Goal: Information Seeking & Learning: Find specific fact

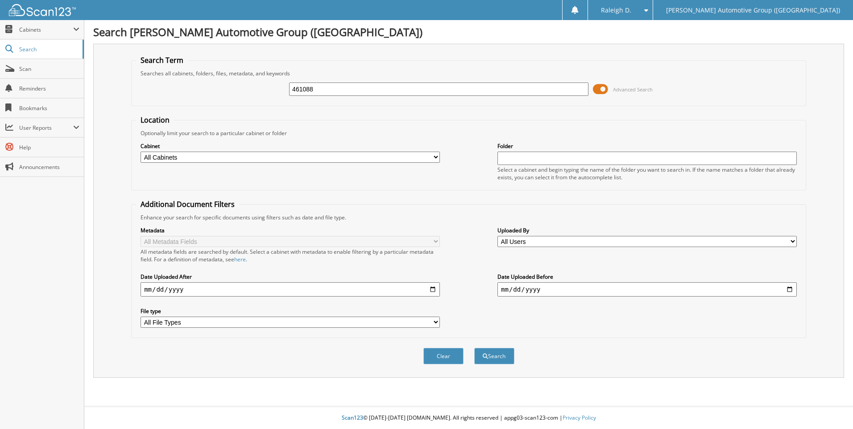
type input "461088"
click at [474, 348] on button "Search" at bounding box center [494, 356] width 40 height 17
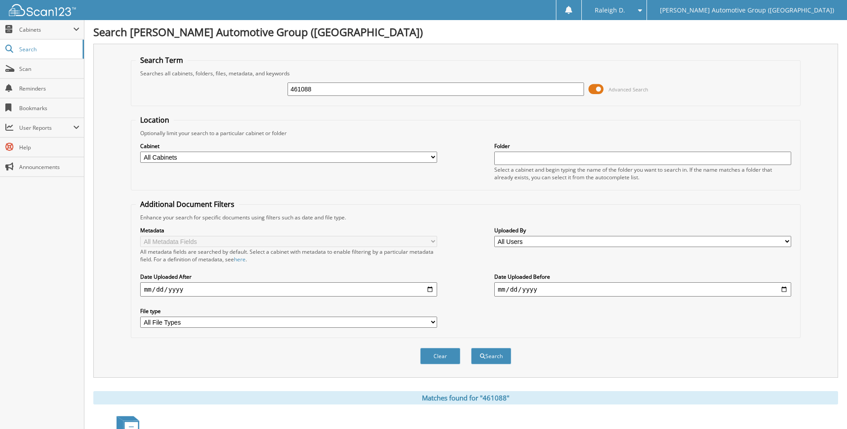
click at [332, 87] on input "461088" at bounding box center [435, 89] width 297 height 13
type input "461006"
click at [471, 348] on button "Search" at bounding box center [491, 356] width 40 height 17
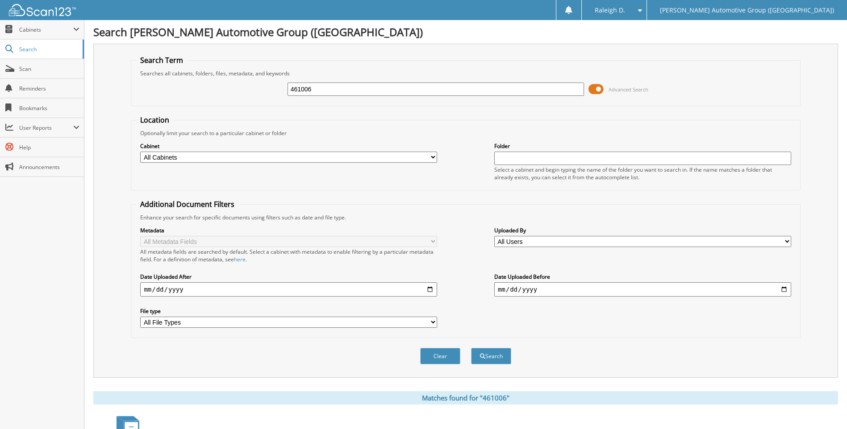
click at [335, 90] on input "461006" at bounding box center [435, 89] width 297 height 13
type input "350799"
click at [471, 348] on button "Search" at bounding box center [491, 356] width 40 height 17
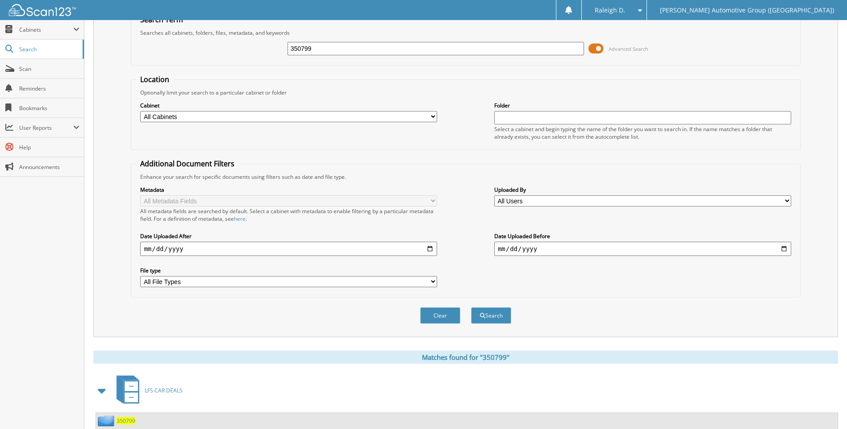
scroll to position [25, 0]
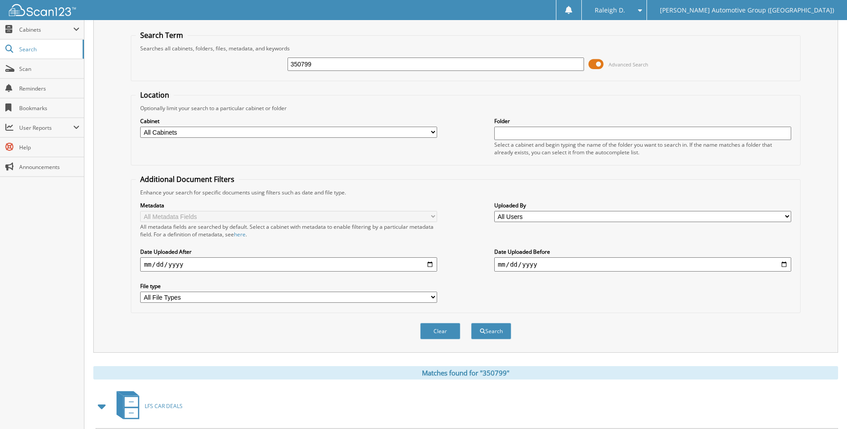
click at [440, 59] on input "350799" at bounding box center [435, 64] width 297 height 13
type input "460336"
click at [471, 323] on button "Search" at bounding box center [491, 331] width 40 height 17
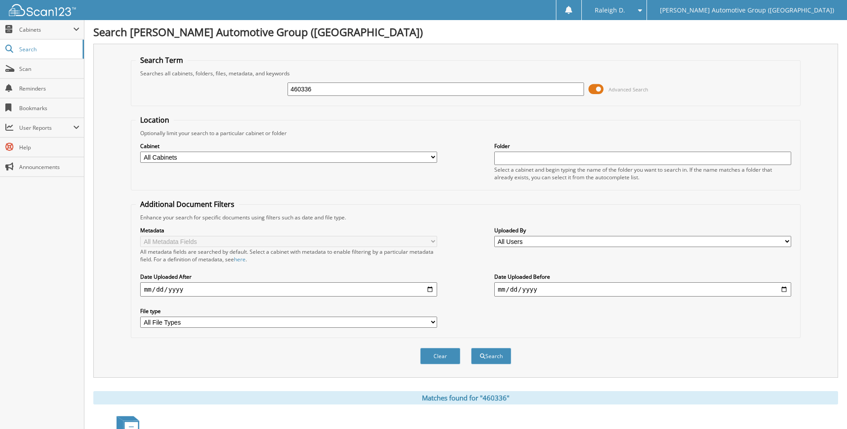
click at [362, 94] on input "460336" at bounding box center [435, 89] width 297 height 13
type input "460762"
click at [471, 348] on button "Search" at bounding box center [491, 356] width 40 height 17
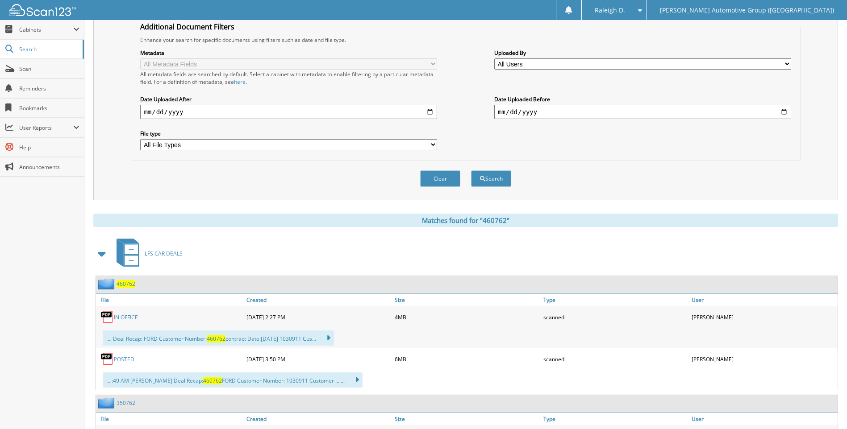
scroll to position [45, 0]
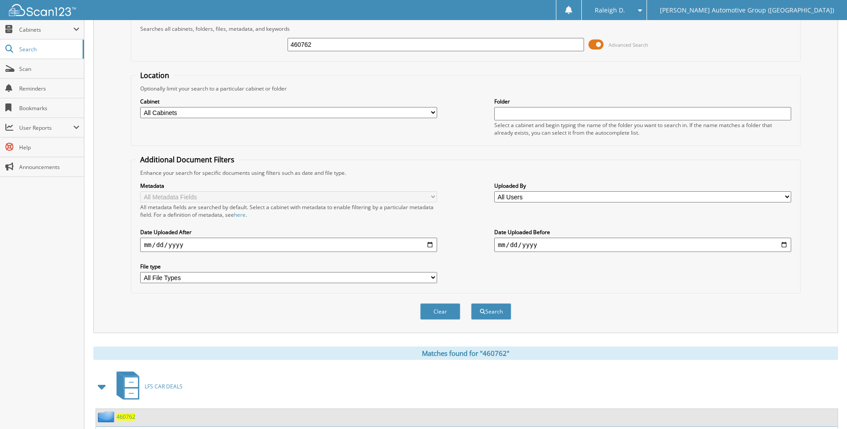
click at [353, 44] on input "460762" at bounding box center [435, 44] width 297 height 13
type input "350884"
click at [471, 303] on button "Search" at bounding box center [491, 311] width 40 height 17
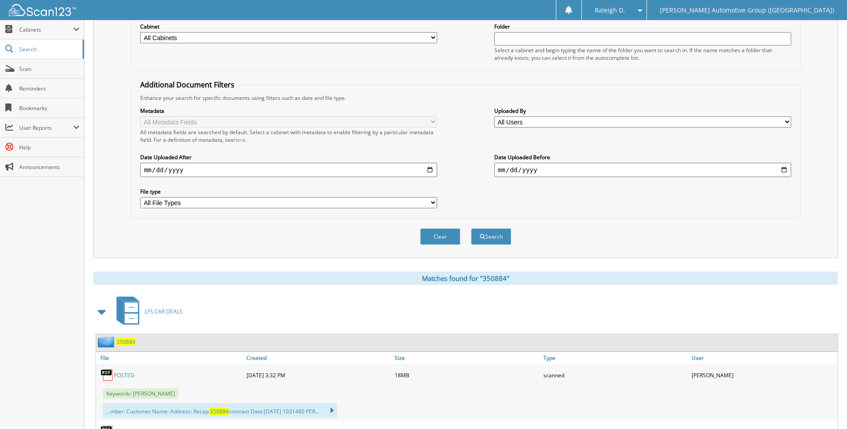
scroll to position [45, 0]
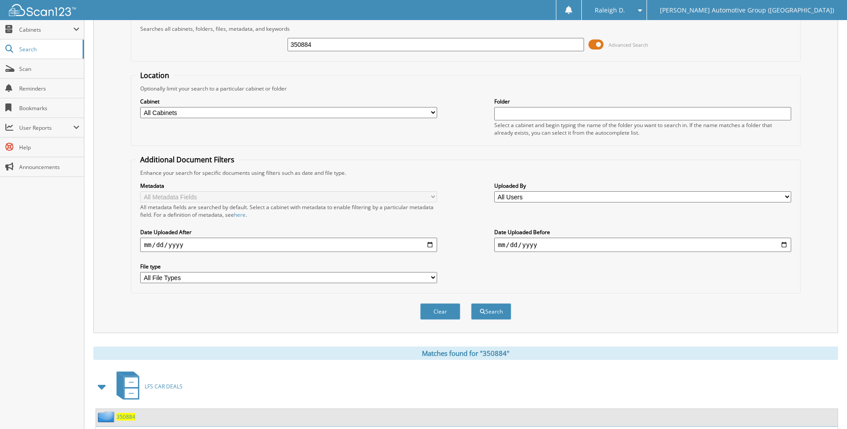
click at [385, 42] on input "350884" at bounding box center [435, 44] width 297 height 13
type input "350681"
click at [471, 303] on button "Search" at bounding box center [491, 311] width 40 height 17
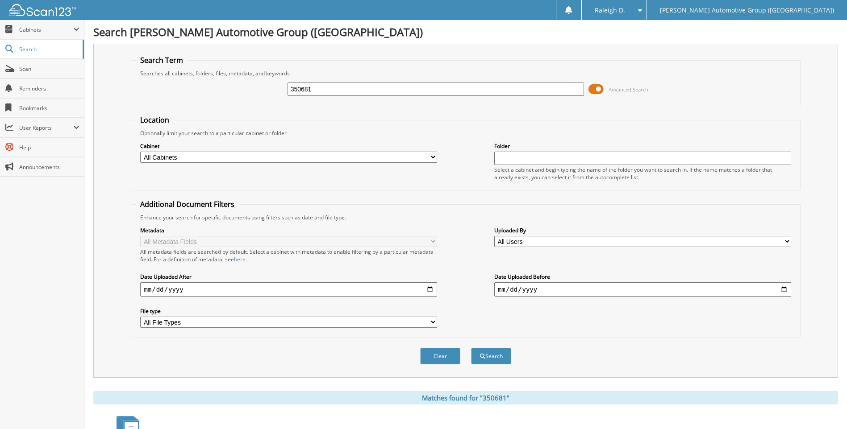
click at [342, 88] on input "350681" at bounding box center [435, 89] width 297 height 13
type input "461045"
click at [471, 348] on button "Search" at bounding box center [491, 356] width 40 height 17
click at [312, 88] on input "461045" at bounding box center [435, 89] width 297 height 13
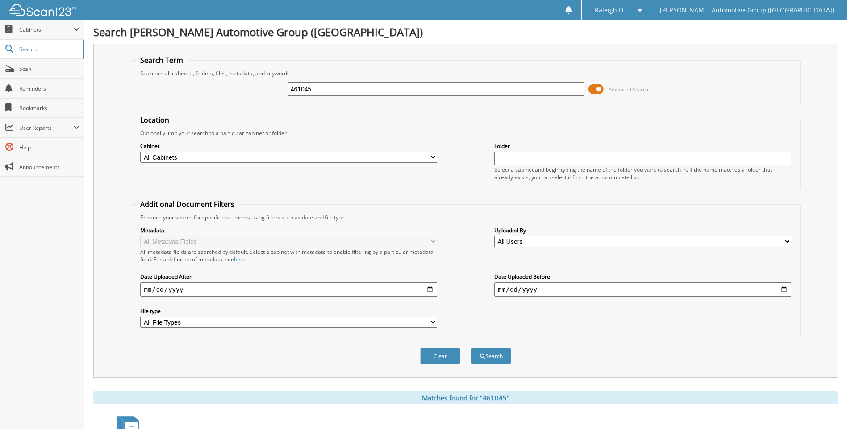
click at [312, 87] on input "461045" at bounding box center [435, 89] width 297 height 13
type input "460997"
click at [471, 348] on button "Search" at bounding box center [491, 356] width 40 height 17
click at [407, 85] on input "460997" at bounding box center [435, 89] width 297 height 13
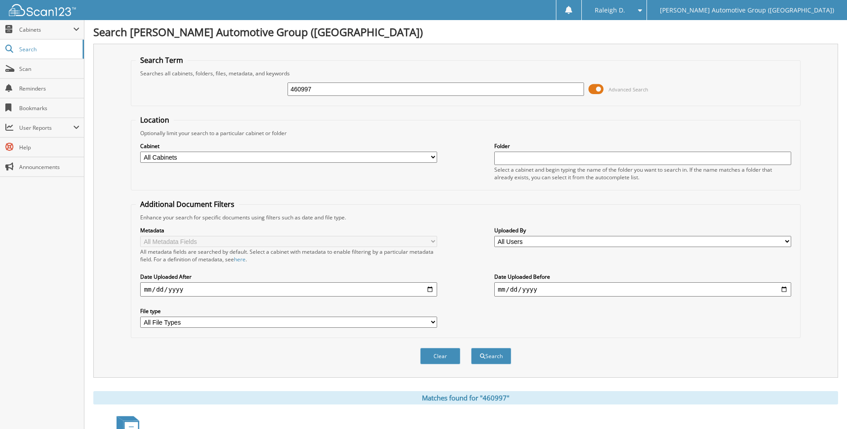
click at [407, 85] on input "460997" at bounding box center [435, 89] width 297 height 13
type input "460991"
click at [471, 348] on button "Search" at bounding box center [491, 356] width 40 height 17
click at [302, 83] on input "460991" at bounding box center [435, 89] width 297 height 13
click at [303, 83] on input "460991" at bounding box center [435, 89] width 297 height 13
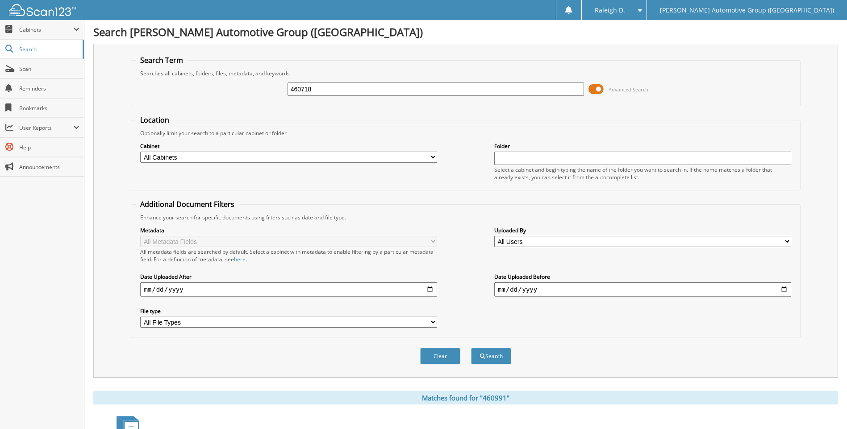
type input "460718"
click at [471, 348] on button "Search" at bounding box center [491, 356] width 40 height 17
click at [359, 87] on input "460718" at bounding box center [435, 89] width 297 height 13
type input "460733"
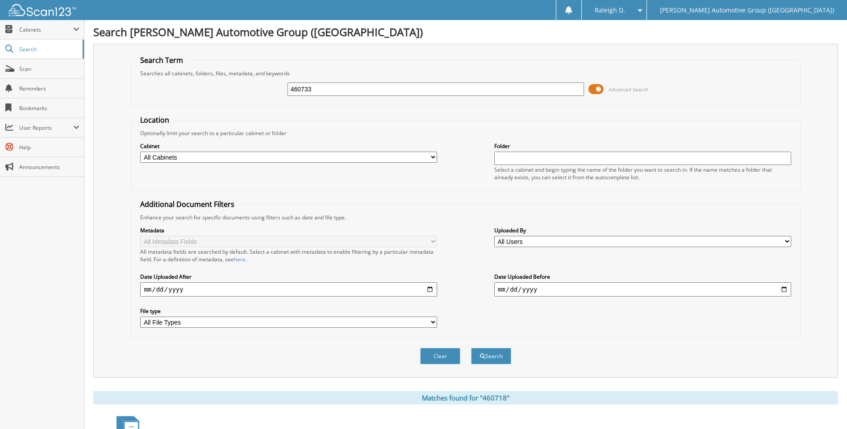
click at [471, 348] on button "Search" at bounding box center [491, 356] width 40 height 17
click at [369, 91] on input "460733" at bounding box center [435, 89] width 297 height 13
type input "460706"
click at [471, 348] on button "Search" at bounding box center [491, 356] width 40 height 17
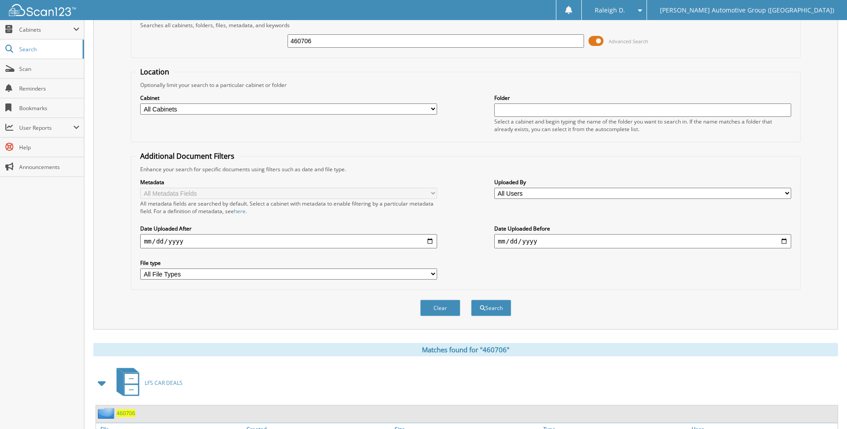
scroll to position [45, 0]
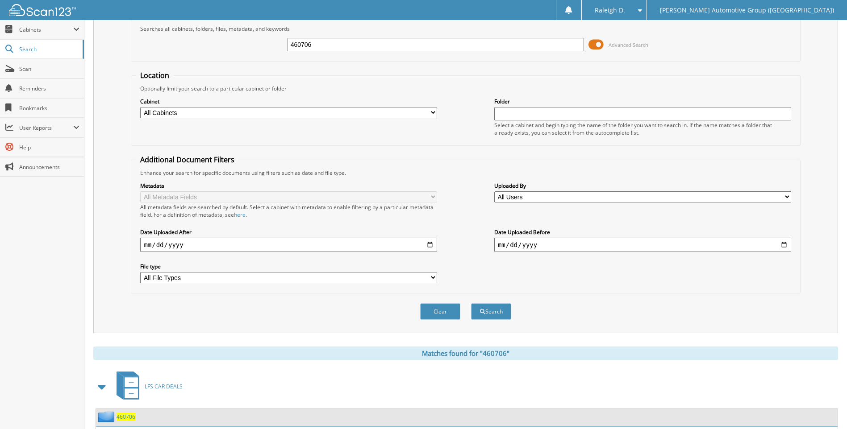
click at [341, 42] on input "460706" at bounding box center [435, 44] width 297 height 13
type input "460703"
click at [471, 303] on button "Search" at bounding box center [491, 311] width 40 height 17
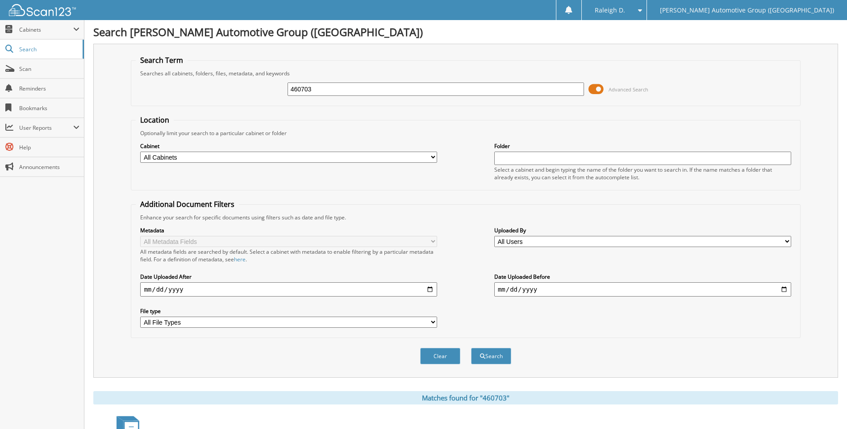
click at [340, 88] on input "460703" at bounding box center [435, 89] width 297 height 13
type input "461015"
click at [471, 348] on button "Search" at bounding box center [491, 356] width 40 height 17
click at [313, 94] on input "461015" at bounding box center [435, 89] width 297 height 13
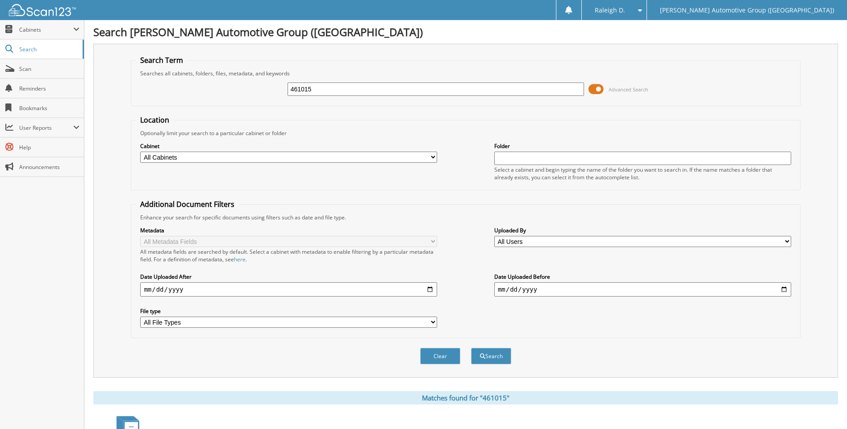
click at [313, 94] on input "461015" at bounding box center [435, 89] width 297 height 13
type input "460446"
click at [471, 348] on button "Search" at bounding box center [491, 356] width 40 height 17
click at [319, 93] on input "460446" at bounding box center [435, 89] width 297 height 13
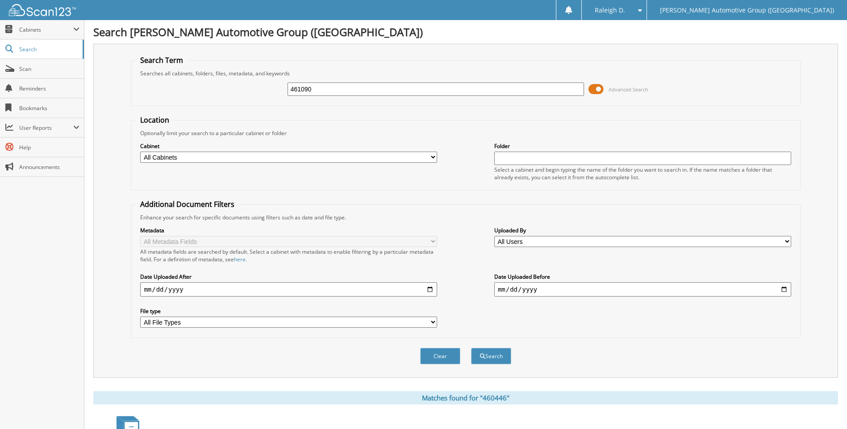
type input "461090"
click at [471, 348] on button "Search" at bounding box center [491, 356] width 40 height 17
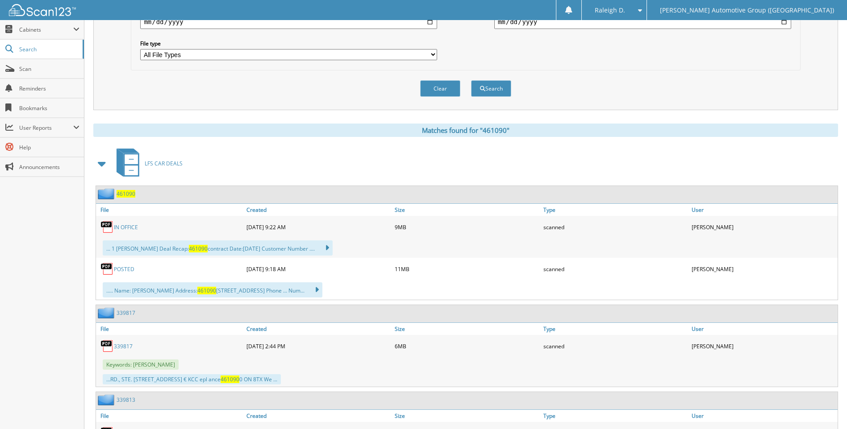
scroll to position [45, 0]
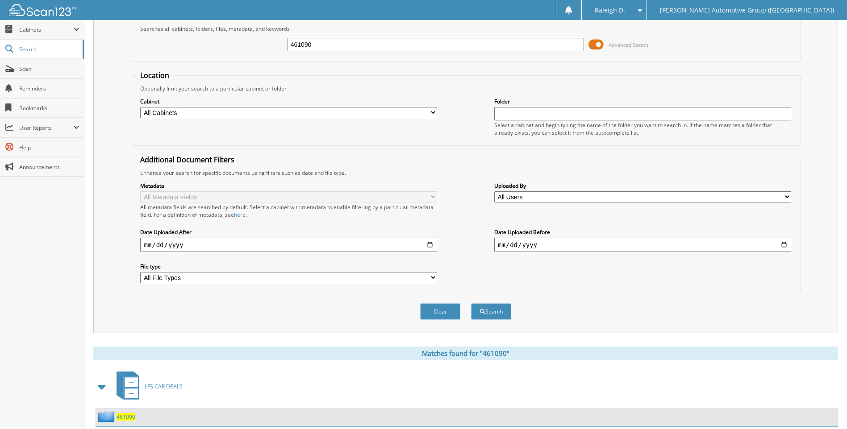
click at [363, 45] on input "461090" at bounding box center [435, 44] width 297 height 13
type input "461061"
click at [471, 303] on button "Search" at bounding box center [491, 311] width 40 height 17
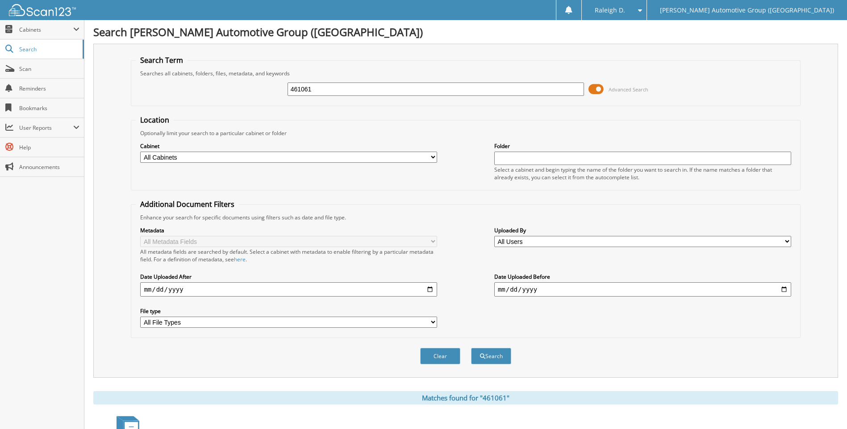
click at [336, 91] on input "461061" at bounding box center [435, 89] width 297 height 13
type input "460717"
click at [471, 348] on button "Search" at bounding box center [491, 356] width 40 height 17
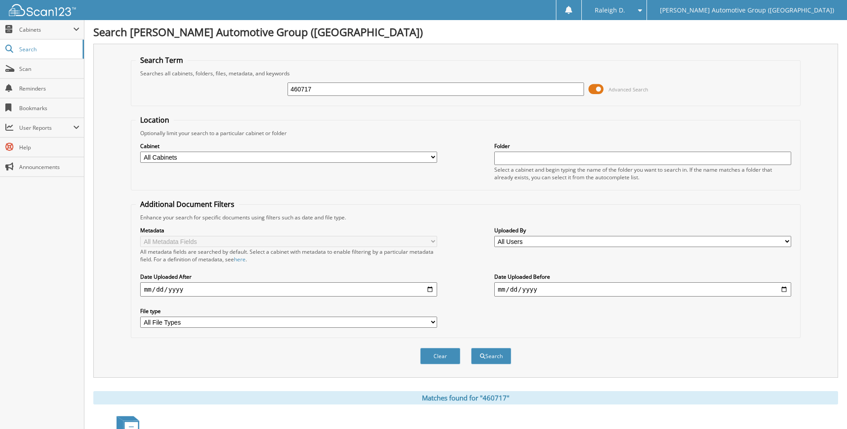
click at [314, 97] on div "460717 Advanced Search" at bounding box center [465, 89] width 659 height 24
click at [313, 87] on input "460717" at bounding box center [435, 89] width 297 height 13
type input "460902"
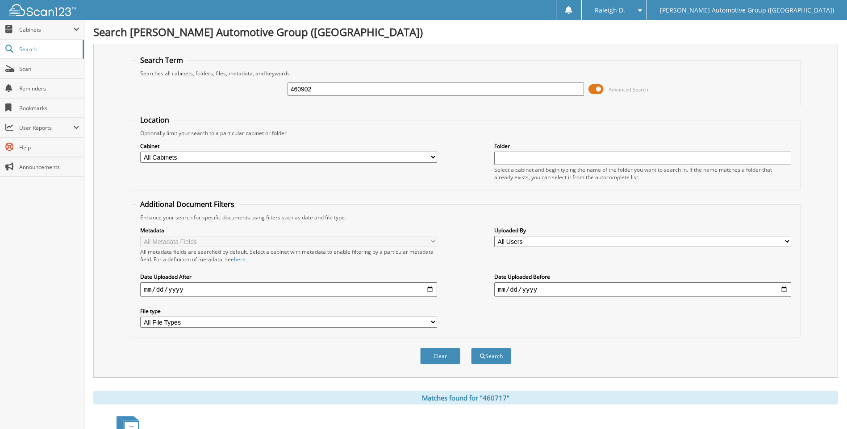
click at [471, 348] on button "Search" at bounding box center [491, 356] width 40 height 17
click at [304, 86] on input "460902" at bounding box center [435, 89] width 297 height 13
type input "461063"
click at [471, 348] on button "Search" at bounding box center [491, 356] width 40 height 17
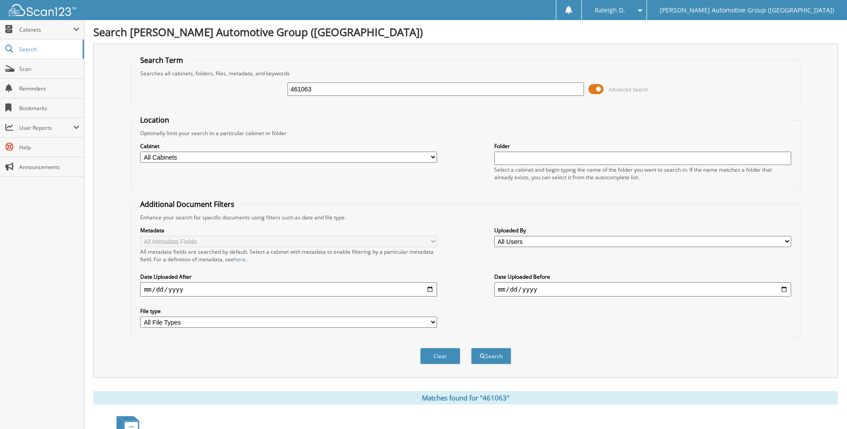
click at [388, 83] on input "461063" at bounding box center [435, 89] width 297 height 13
type input "460980"
click at [471, 348] on button "Search" at bounding box center [491, 356] width 40 height 17
click at [607, 91] on span "Advanced Search" at bounding box center [618, 89] width 60 height 13
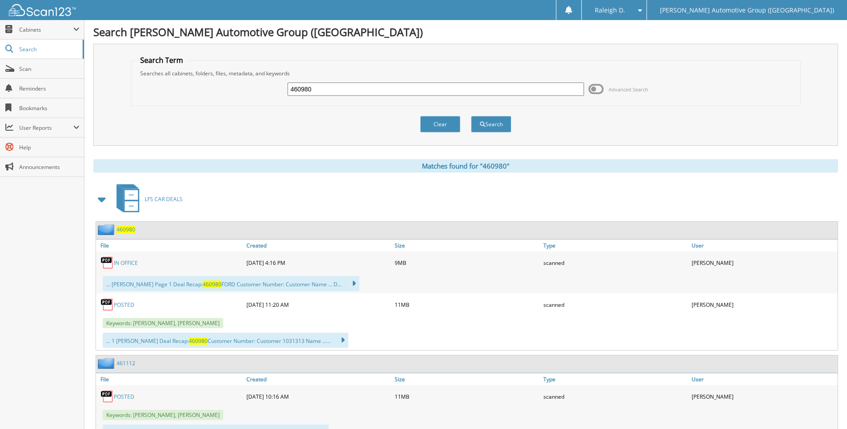
click at [502, 86] on input "460980" at bounding box center [435, 89] width 297 height 13
click at [503, 83] on input "460980" at bounding box center [435, 89] width 297 height 13
click at [503, 79] on div "460980 Advanced Search" at bounding box center [465, 89] width 659 height 24
click at [503, 75] on div "Searches all cabinets, folders, files, metadata, and keywords" at bounding box center [465, 74] width 659 height 8
click at [496, 83] on input "460980" at bounding box center [435, 89] width 297 height 13
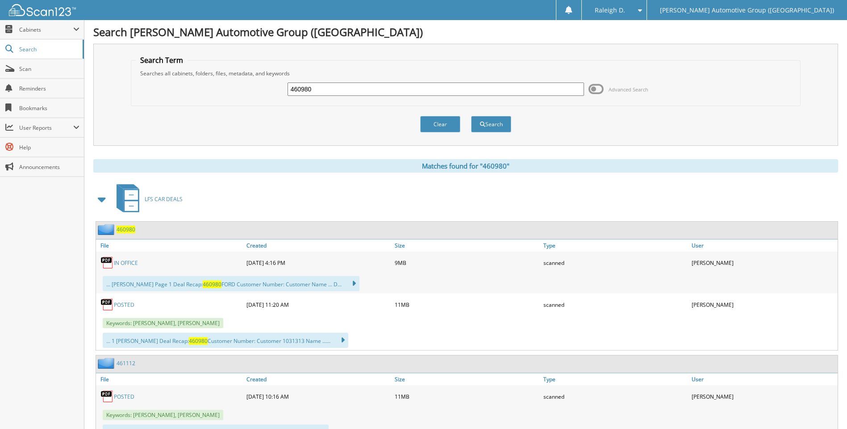
click at [496, 83] on input "460980" at bounding box center [435, 89] width 297 height 13
type input "460798"
click at [471, 116] on button "Search" at bounding box center [491, 124] width 40 height 17
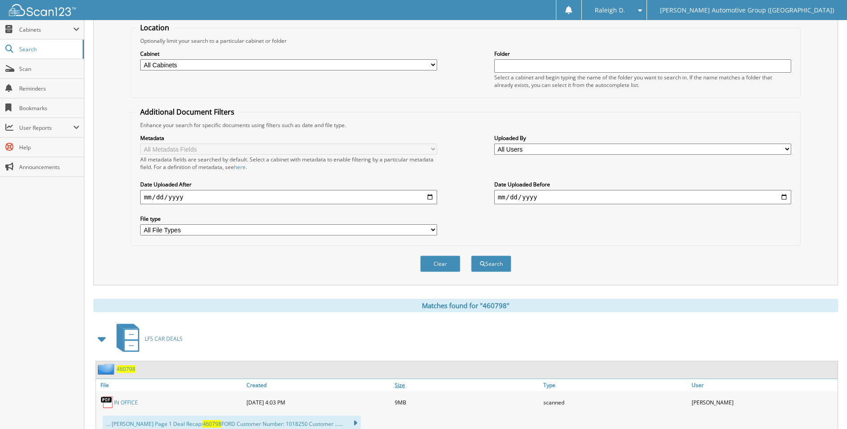
scroll to position [45, 0]
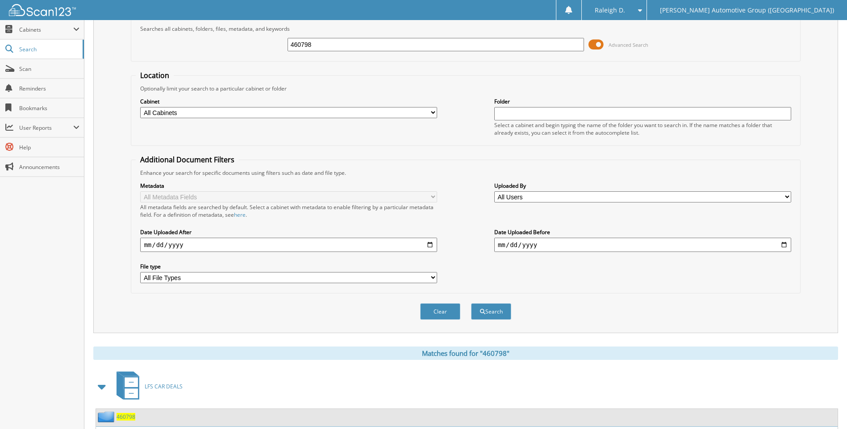
click at [357, 48] on input "460798" at bounding box center [435, 44] width 297 height 13
type input "460831"
click at [471, 303] on button "Search" at bounding box center [491, 311] width 40 height 17
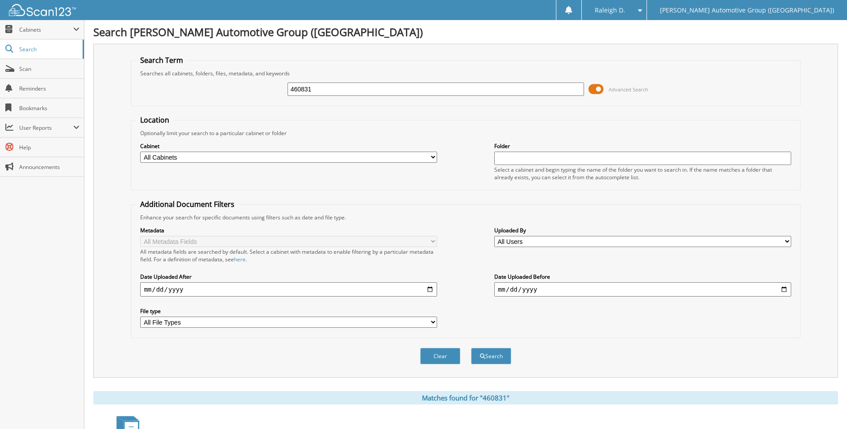
click at [440, 88] on input "460831" at bounding box center [435, 89] width 297 height 13
type input "460911"
click at [471, 348] on button "Search" at bounding box center [491, 356] width 40 height 17
click at [594, 85] on span at bounding box center [595, 89] width 15 height 13
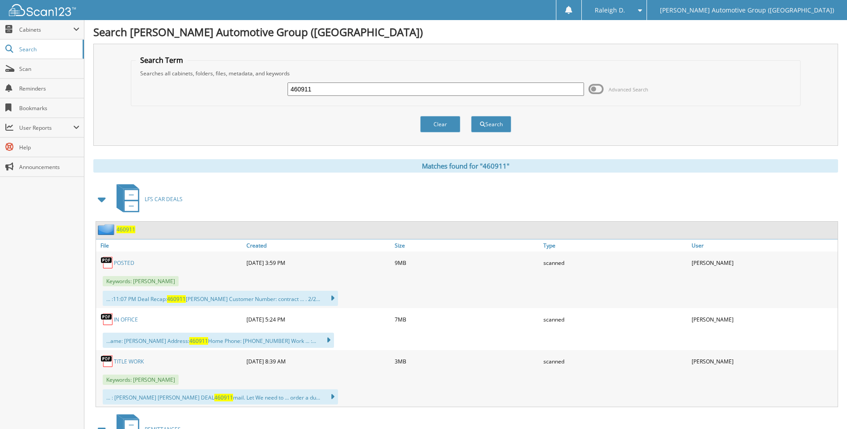
click at [503, 89] on input "460911" at bounding box center [435, 89] width 297 height 13
type input "460998"
click at [471, 116] on button "Search" at bounding box center [491, 124] width 40 height 17
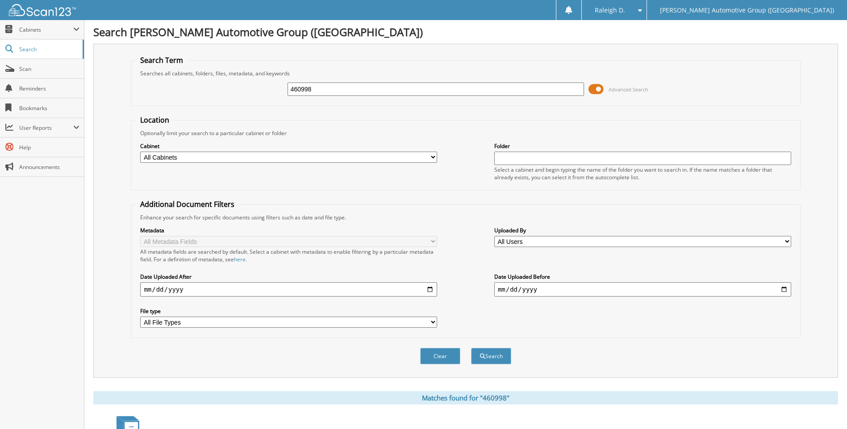
click at [399, 84] on input "460998" at bounding box center [435, 89] width 297 height 13
click at [399, 87] on input "460998" at bounding box center [435, 89] width 297 height 13
click at [391, 91] on input "460998" at bounding box center [435, 89] width 297 height 13
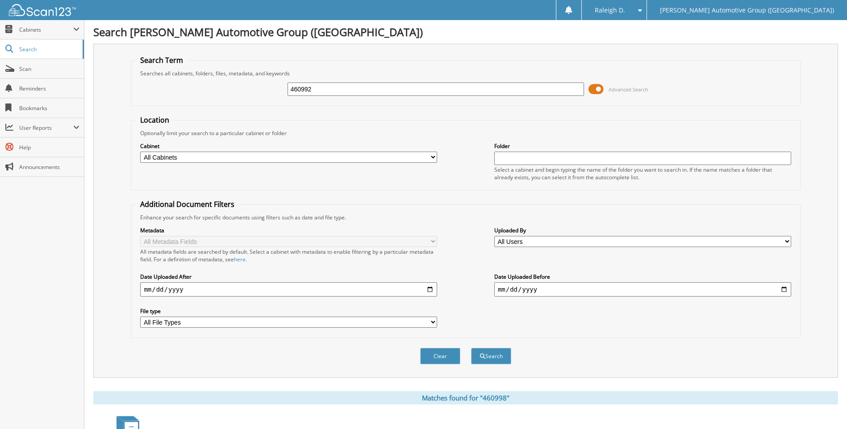
type input "460992"
click at [471, 348] on button "Search" at bounding box center [491, 356] width 40 height 17
click at [601, 92] on span at bounding box center [595, 89] width 15 height 13
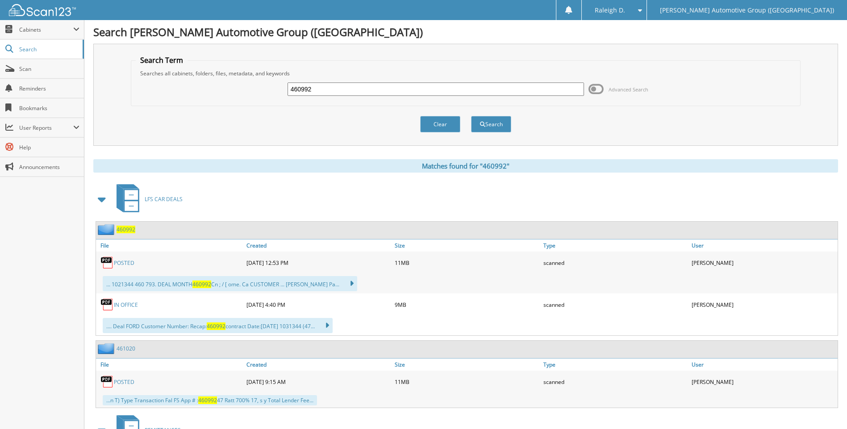
click at [341, 87] on input "460992" at bounding box center [435, 89] width 297 height 13
type input "461046"
click at [471, 116] on button "Search" at bounding box center [491, 124] width 40 height 17
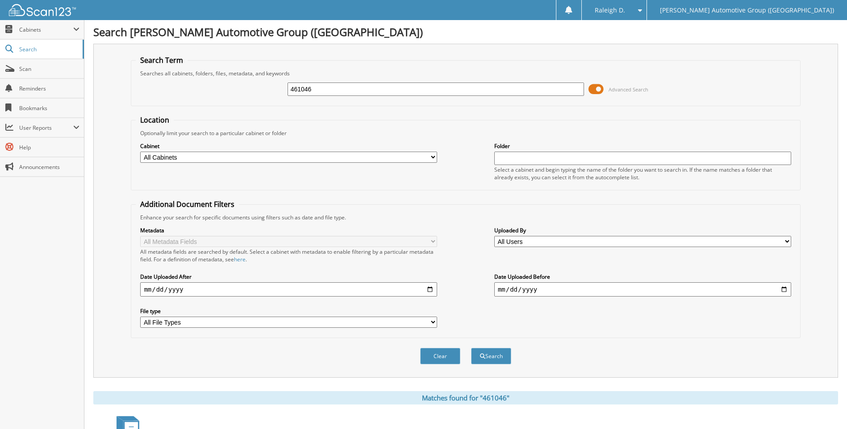
click at [427, 90] on input "461046" at bounding box center [435, 89] width 297 height 13
type input "460645"
click at [471, 348] on button "Search" at bounding box center [491, 356] width 40 height 17
click at [380, 93] on input "460645" at bounding box center [435, 89] width 297 height 13
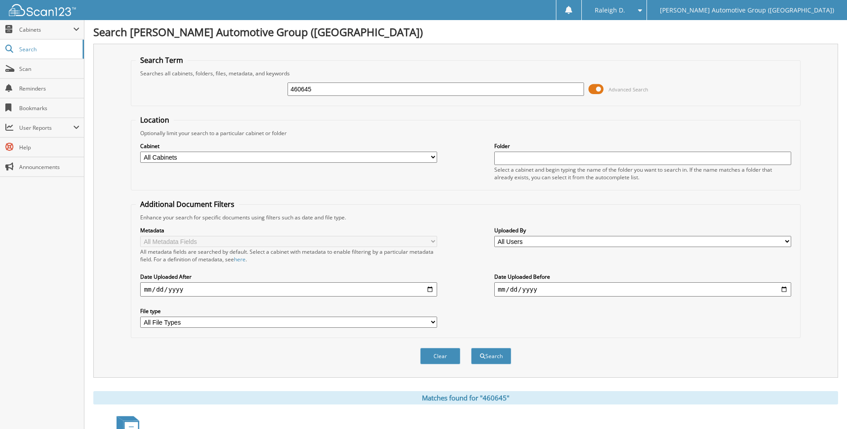
click at [380, 93] on input "460645" at bounding box center [435, 89] width 297 height 13
type input "460719"
click at [471, 348] on button "Search" at bounding box center [491, 356] width 40 height 17
click at [382, 91] on input "460719" at bounding box center [435, 89] width 297 height 13
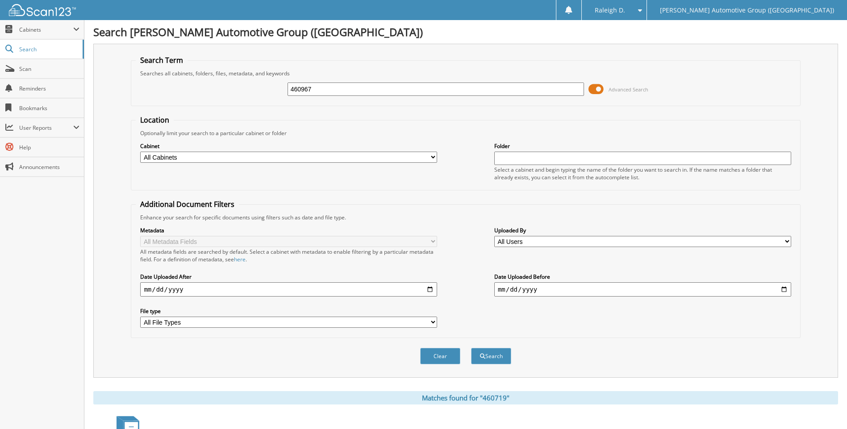
type input "460967"
click at [471, 348] on button "Search" at bounding box center [491, 356] width 40 height 17
click at [382, 91] on input "460967" at bounding box center [435, 89] width 297 height 13
type input "460772"
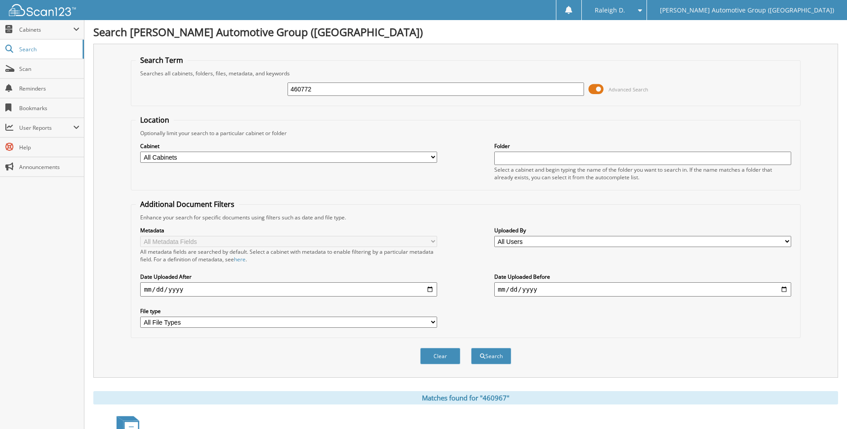
click at [471, 348] on button "Search" at bounding box center [491, 356] width 40 height 17
drag, startPoint x: 440, startPoint y: 78, endPoint x: 443, endPoint y: 88, distance: 10.7
click at [440, 79] on div "460772 Advanced Search" at bounding box center [465, 89] width 659 height 24
click at [443, 88] on input "460772" at bounding box center [435, 89] width 297 height 13
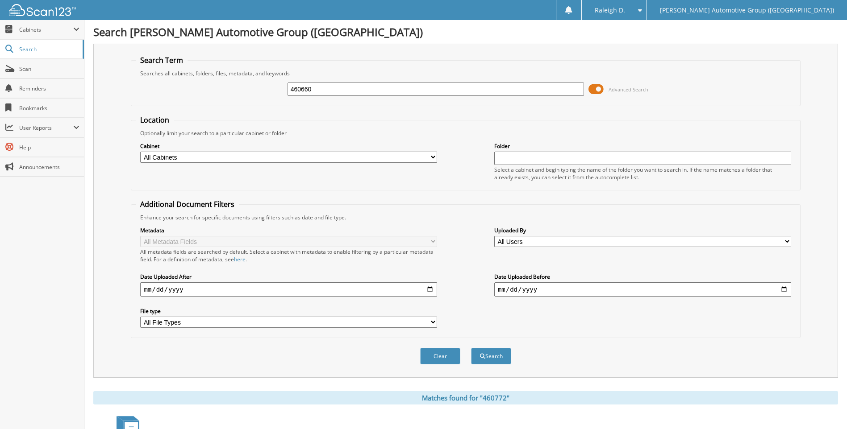
type input "460660"
click at [471, 348] on button "Search" at bounding box center [491, 356] width 40 height 17
click at [417, 96] on input "460660" at bounding box center [435, 89] width 297 height 13
type input "460814"
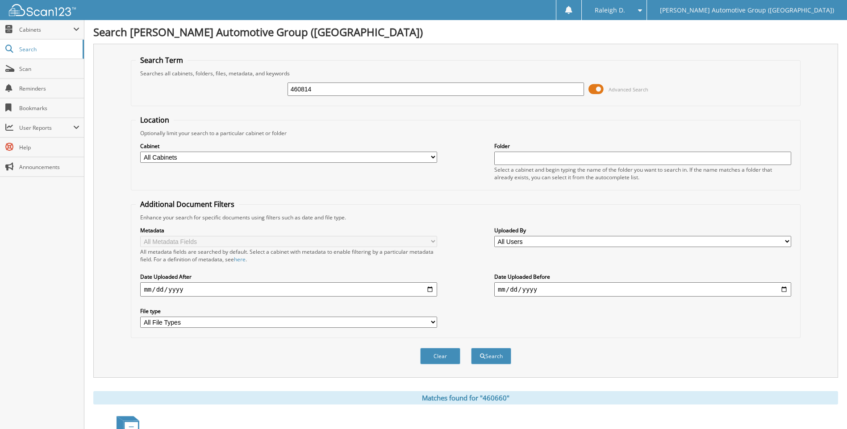
click at [471, 348] on button "Search" at bounding box center [491, 356] width 40 height 17
click at [469, 89] on input "460814" at bounding box center [435, 89] width 297 height 13
type input "461001"
click at [471, 348] on button "Search" at bounding box center [491, 356] width 40 height 17
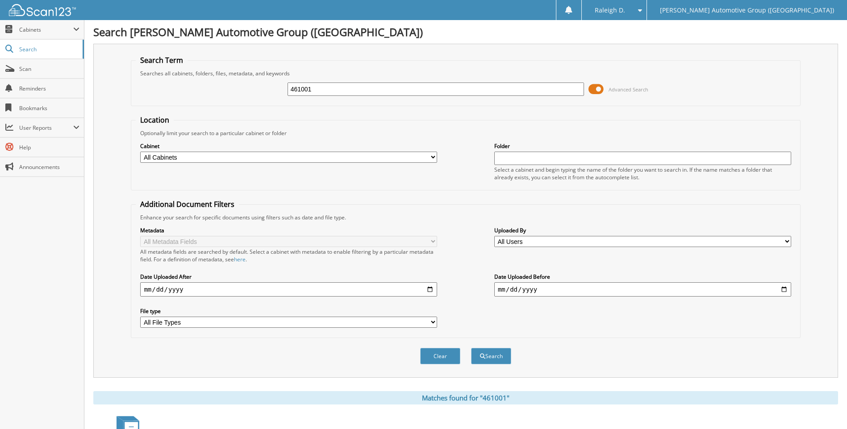
click at [324, 93] on input "461001" at bounding box center [435, 89] width 297 height 13
type input "460777"
click at [471, 348] on button "Search" at bounding box center [491, 356] width 40 height 17
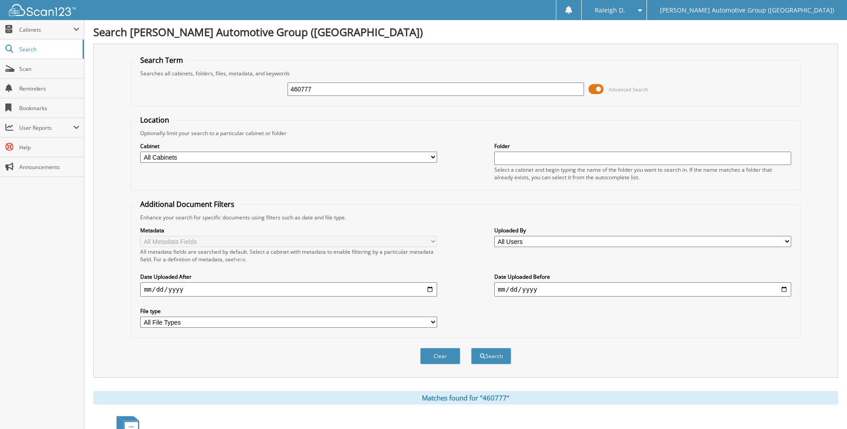
click at [418, 90] on input "460777" at bounding box center [435, 89] width 297 height 13
type input "460758"
click at [471, 348] on button "Search" at bounding box center [491, 356] width 40 height 17
click at [311, 95] on input "460758" at bounding box center [435, 89] width 297 height 13
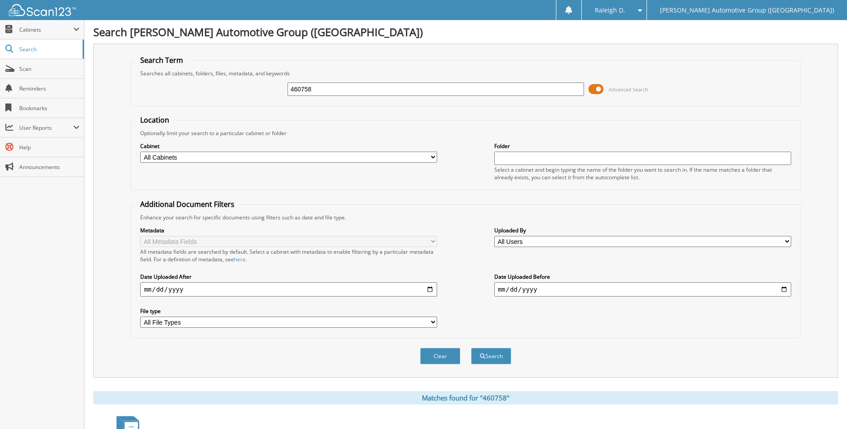
click at [311, 95] on input "460758" at bounding box center [435, 89] width 297 height 13
type input "460910"
click at [471, 348] on button "Search" at bounding box center [491, 356] width 40 height 17
click at [326, 95] on input "460910" at bounding box center [435, 89] width 297 height 13
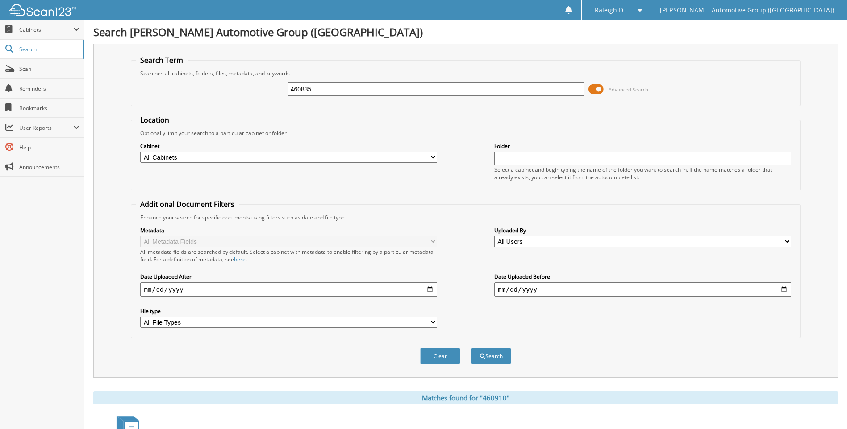
type input "460835"
click at [471, 348] on button "Search" at bounding box center [491, 356] width 40 height 17
click at [367, 89] on input "460835" at bounding box center [435, 89] width 297 height 13
type input "460683"
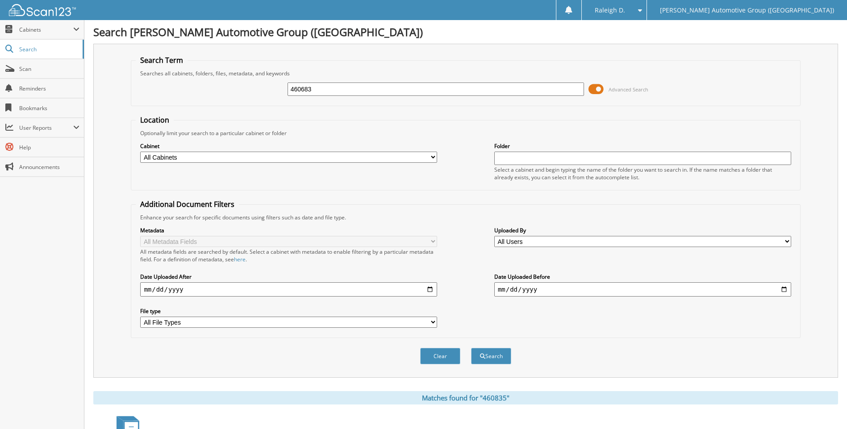
click at [471, 348] on button "Search" at bounding box center [491, 356] width 40 height 17
click at [385, 94] on input "460683" at bounding box center [435, 89] width 297 height 13
type input "460697"
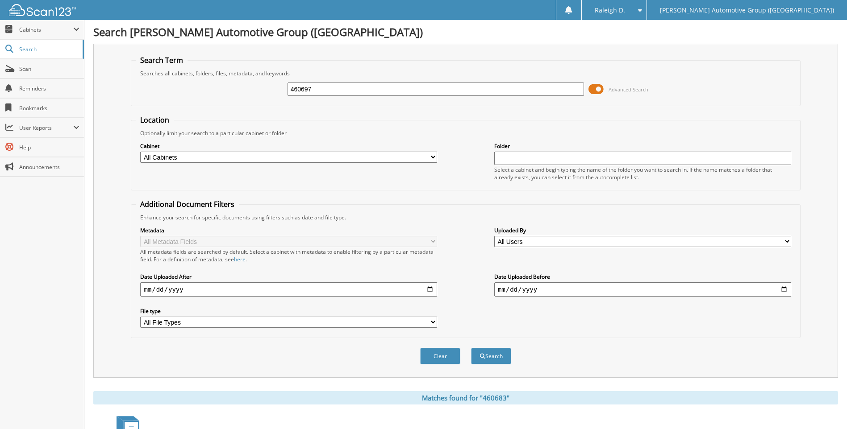
click at [471, 348] on button "Search" at bounding box center [491, 356] width 40 height 17
click at [431, 88] on input "460697" at bounding box center [435, 89] width 297 height 13
type input "460696"
click at [471, 348] on button "Search" at bounding box center [491, 356] width 40 height 17
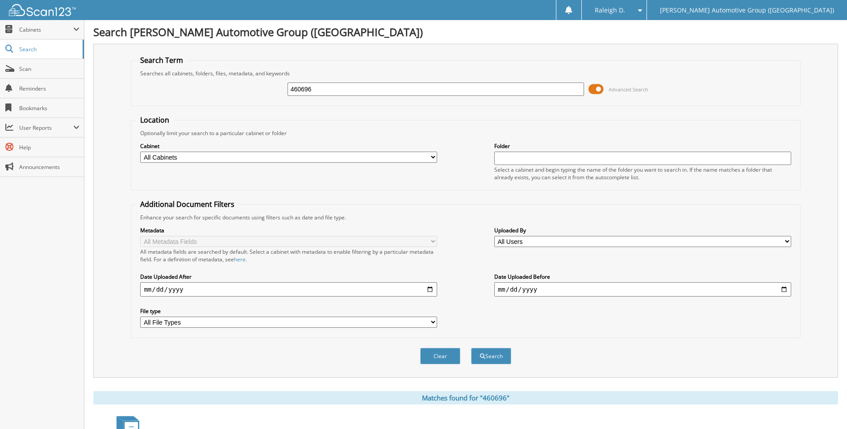
click at [429, 83] on input "460696" at bounding box center [435, 89] width 297 height 13
type input "460702"
click at [471, 348] on button "Search" at bounding box center [491, 356] width 40 height 17
click at [320, 92] on input "460702" at bounding box center [435, 89] width 297 height 13
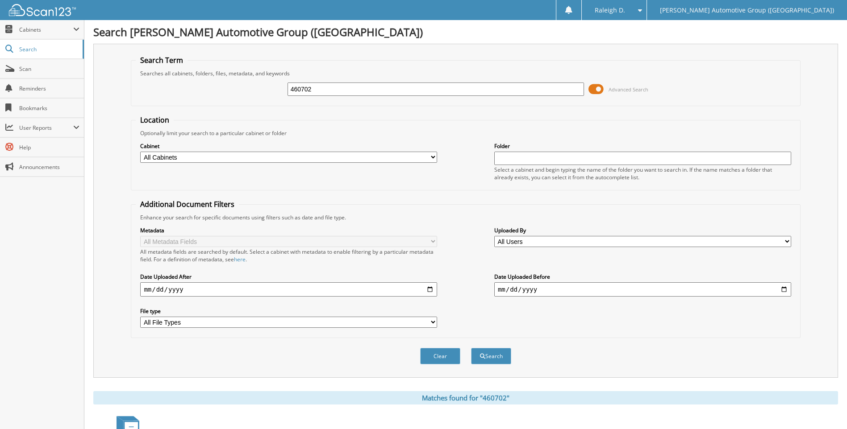
click at [320, 92] on input "460702" at bounding box center [435, 89] width 297 height 13
type input "460995"
click at [471, 348] on button "Search" at bounding box center [491, 356] width 40 height 17
click at [331, 93] on input "460995" at bounding box center [435, 89] width 297 height 13
click at [331, 92] on input "460995" at bounding box center [435, 89] width 297 height 13
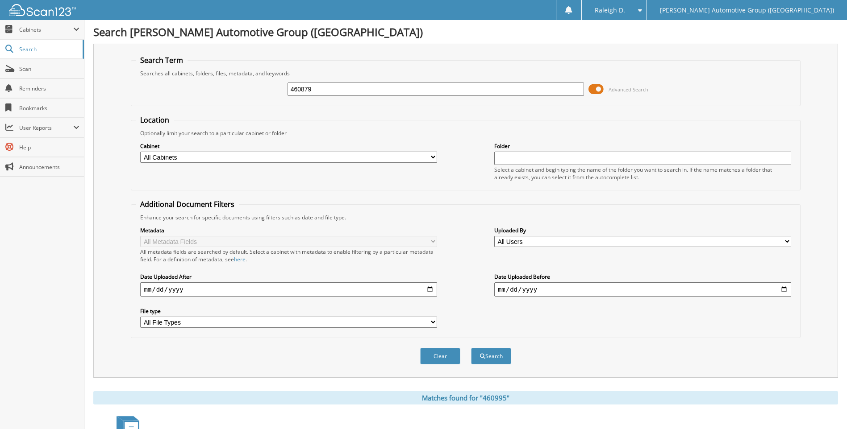
type input "460879"
click at [471, 348] on button "Search" at bounding box center [491, 356] width 40 height 17
click at [361, 91] on input "460879" at bounding box center [435, 89] width 297 height 13
type input "460916"
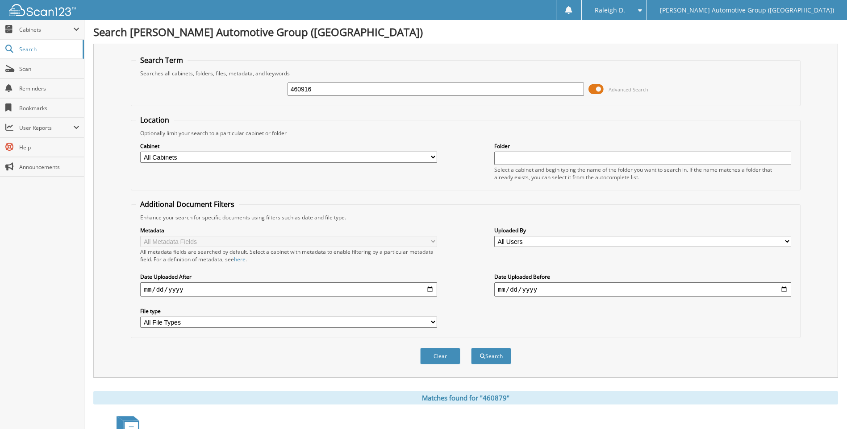
click at [471, 348] on button "Search" at bounding box center [491, 356] width 40 height 17
click at [307, 89] on input "460916" at bounding box center [435, 89] width 297 height 13
type input "461040"
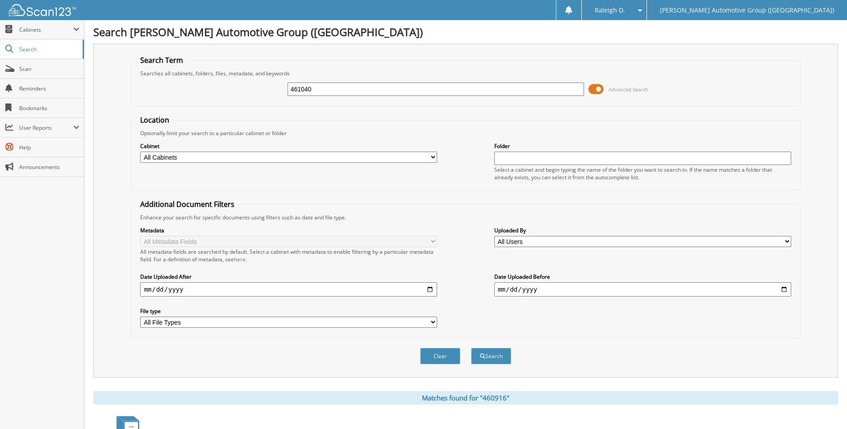
click at [471, 348] on button "Search" at bounding box center [491, 356] width 40 height 17
click at [367, 90] on input "461040" at bounding box center [435, 89] width 297 height 13
type input "460745"
click at [471, 348] on button "Search" at bounding box center [491, 356] width 40 height 17
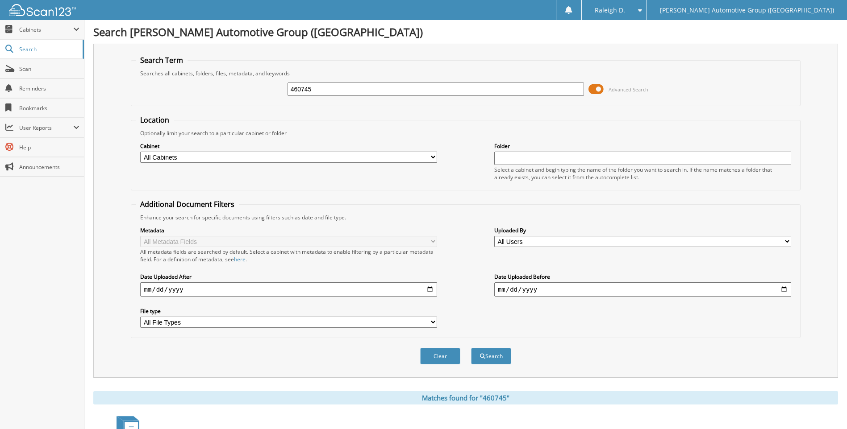
click at [355, 88] on input "460745" at bounding box center [435, 89] width 297 height 13
type input "460839"
click at [471, 348] on button "Search" at bounding box center [491, 356] width 40 height 17
click at [369, 91] on input "460839" at bounding box center [435, 89] width 297 height 13
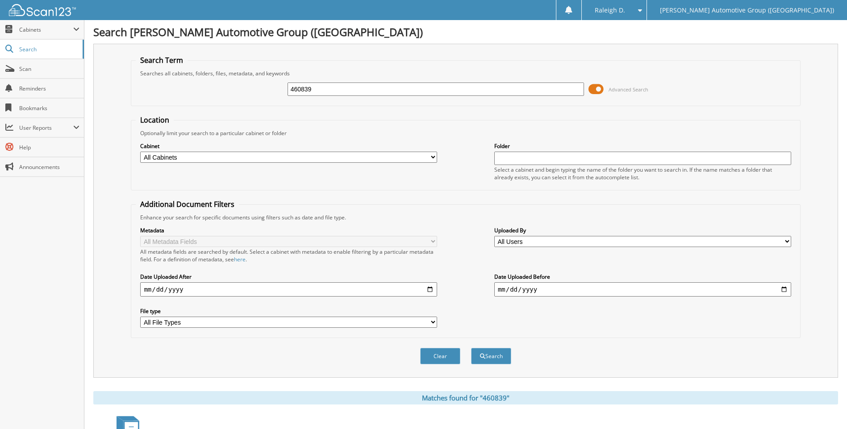
click at [369, 91] on input "460839" at bounding box center [435, 89] width 297 height 13
type input "460950"
click at [471, 348] on button "Search" at bounding box center [491, 356] width 40 height 17
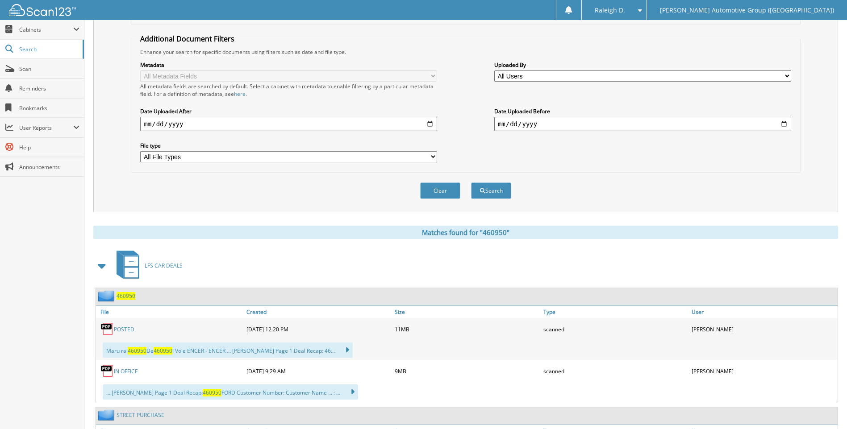
scroll to position [45, 0]
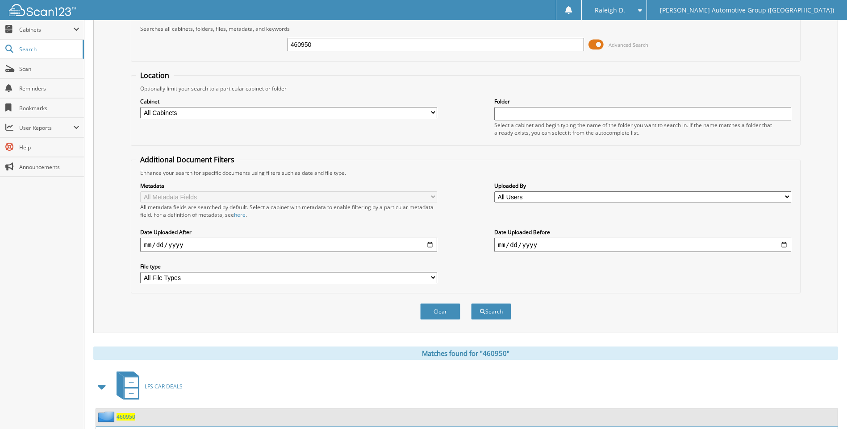
click at [332, 45] on input "460950" at bounding box center [435, 44] width 297 height 13
type input "460795"
click at [471, 303] on button "Search" at bounding box center [491, 311] width 40 height 17
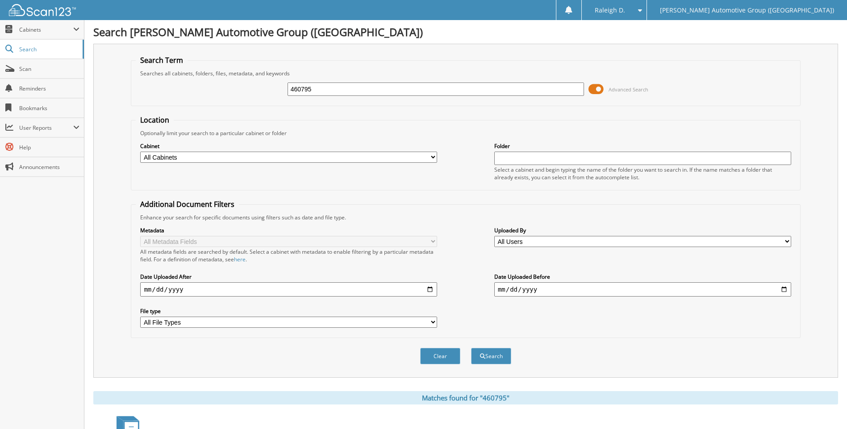
click at [419, 88] on input "460795" at bounding box center [435, 89] width 297 height 13
type input "460734"
click at [471, 348] on button "Search" at bounding box center [491, 356] width 40 height 17
click at [324, 83] on input "460734" at bounding box center [435, 89] width 297 height 13
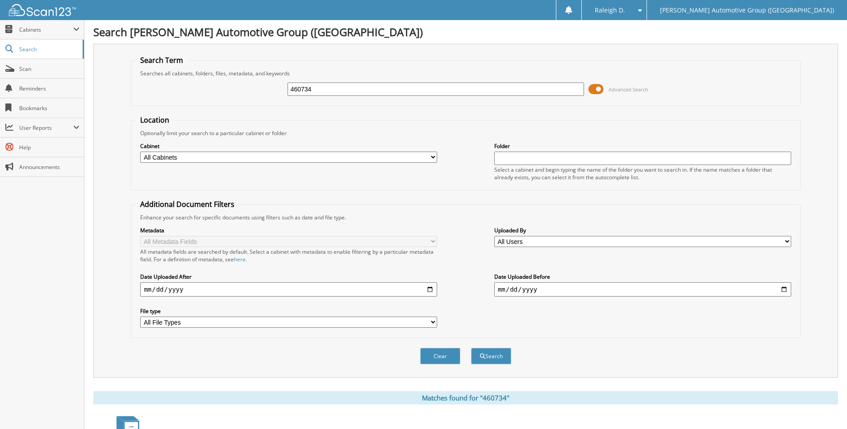
click at [324, 83] on input "460734" at bounding box center [435, 89] width 297 height 13
type input "460715"
click at [471, 348] on button "Search" at bounding box center [491, 356] width 40 height 17
click at [356, 87] on input "460715" at bounding box center [435, 89] width 297 height 13
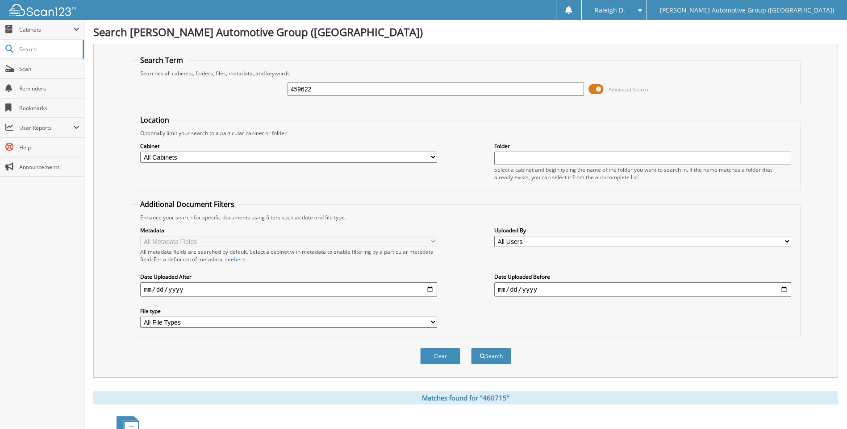
type input "459622"
click at [471, 348] on button "Search" at bounding box center [491, 356] width 40 height 17
click at [464, 95] on input "459622" at bounding box center [435, 89] width 297 height 13
type input "461077"
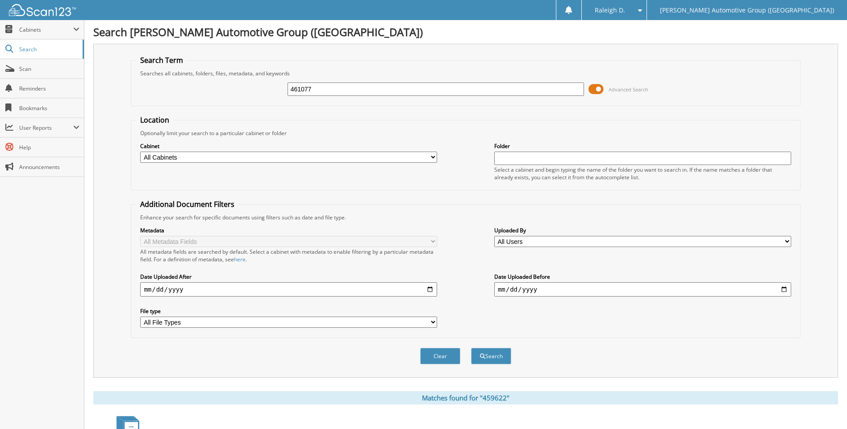
click at [471, 348] on button "Search" at bounding box center [491, 356] width 40 height 17
click at [298, 84] on input "461077" at bounding box center [435, 89] width 297 height 13
type input "460903"
click at [471, 348] on button "Search" at bounding box center [491, 356] width 40 height 17
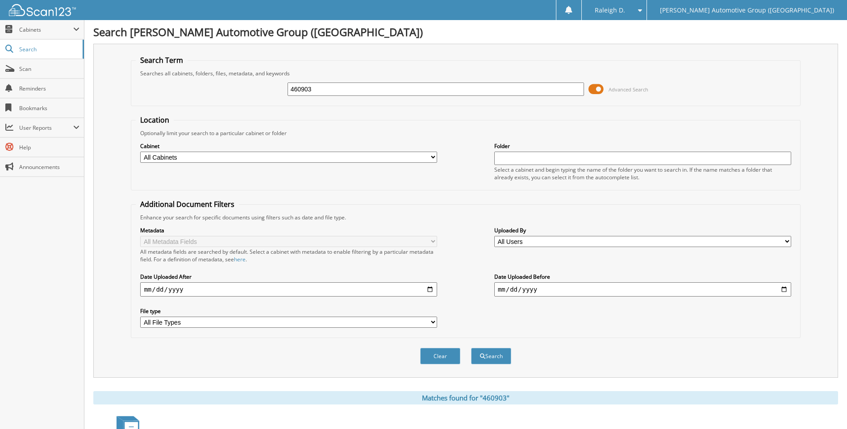
click at [321, 87] on input "460903" at bounding box center [435, 89] width 297 height 13
type input "460812"
click at [471, 348] on button "Search" at bounding box center [491, 356] width 40 height 17
